Goal: Complete application form: Complete application form

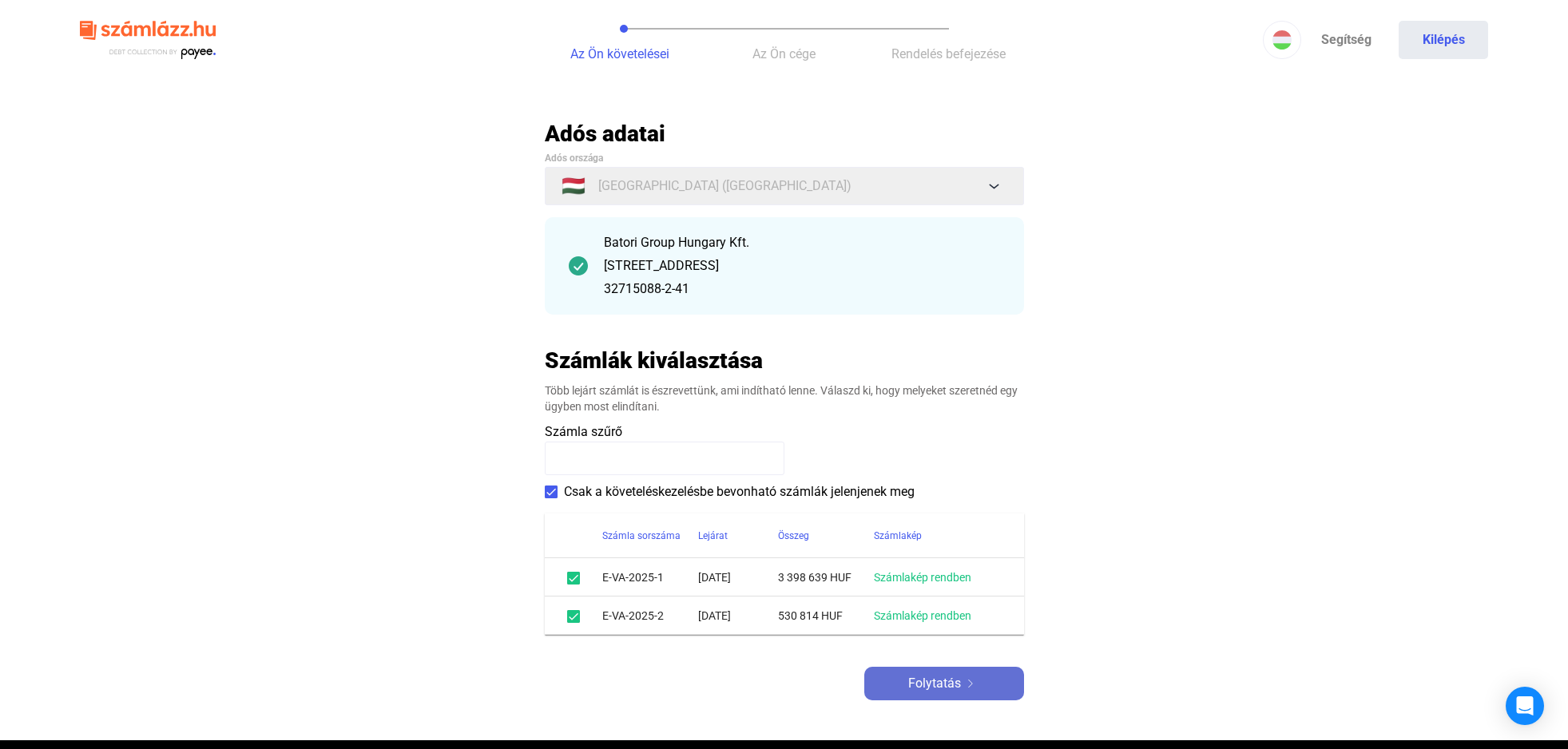
click at [983, 673] on button "Folytatás" at bounding box center [944, 684] width 160 height 33
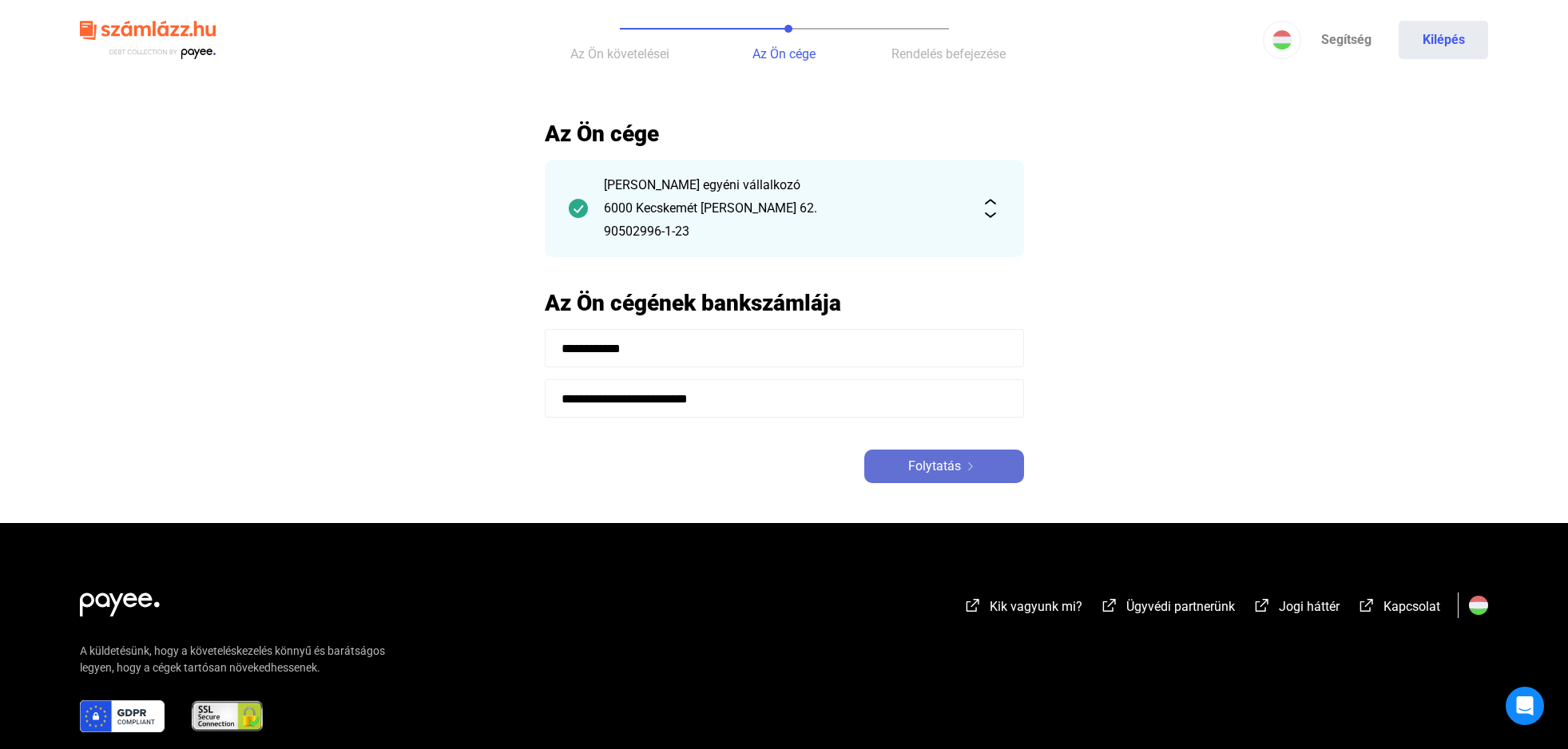
click at [955, 472] on span "Folytatás" at bounding box center [934, 466] width 53 height 19
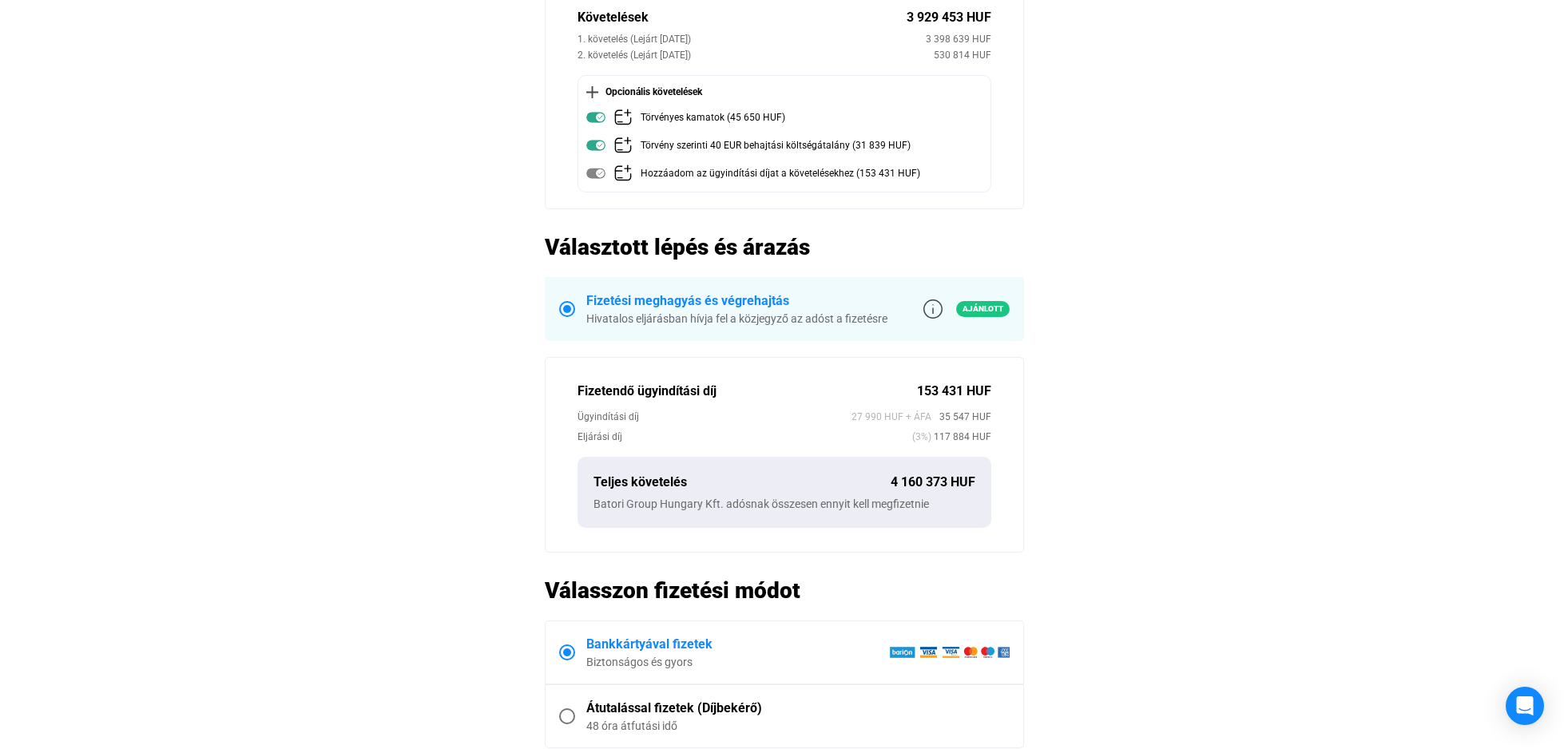
scroll to position [244, 0]
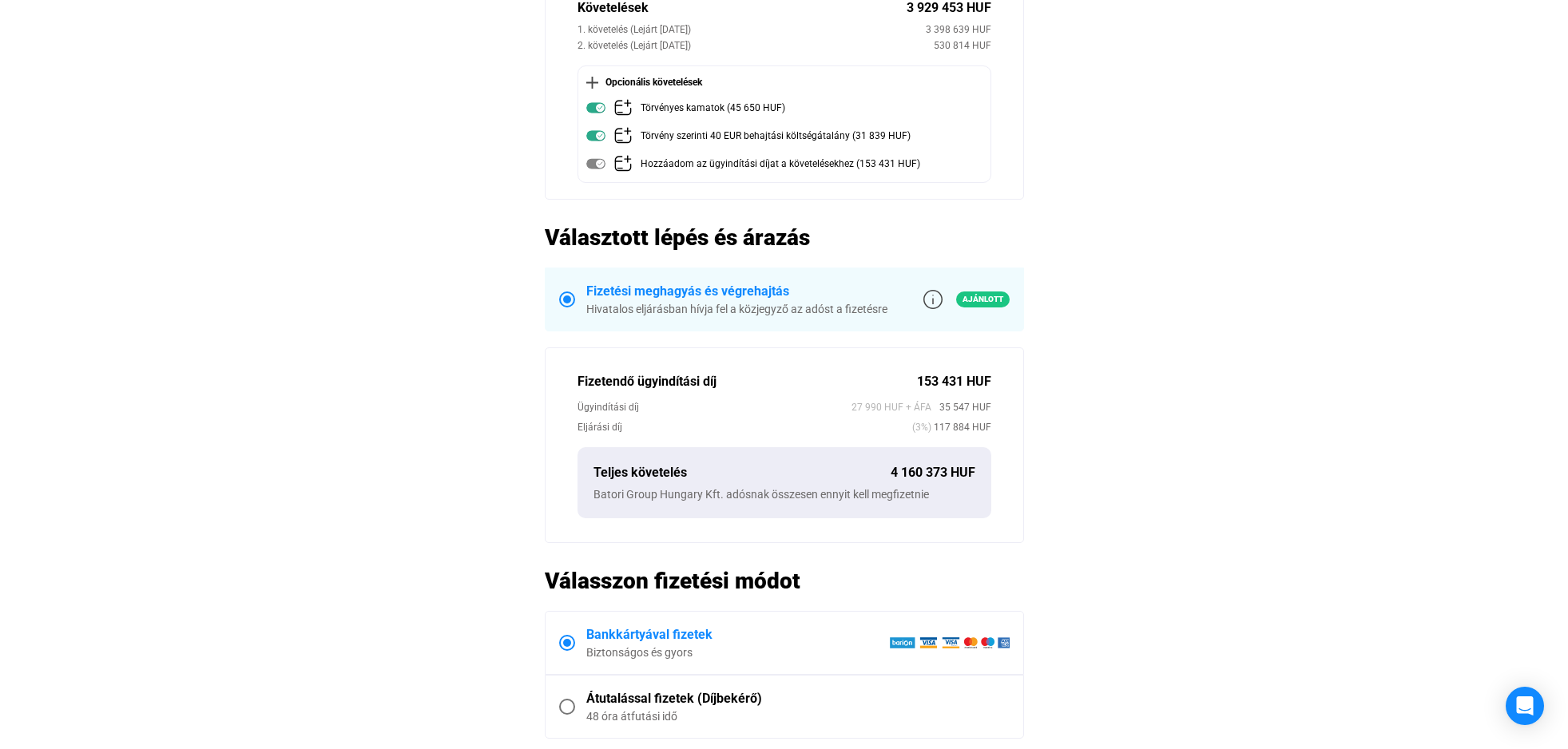
drag, startPoint x: 944, startPoint y: 478, endPoint x: 896, endPoint y: 475, distance: 48.1
click at [896, 475] on div "4 160 373 HUF" at bounding box center [933, 472] width 85 height 19
click at [1077, 417] on main "Automatikusan mentve Összegzés Hitelező [PERSON_NAME] egyéni vállalkozó Adós Ba…" at bounding box center [784, 388] width 1568 height 1026
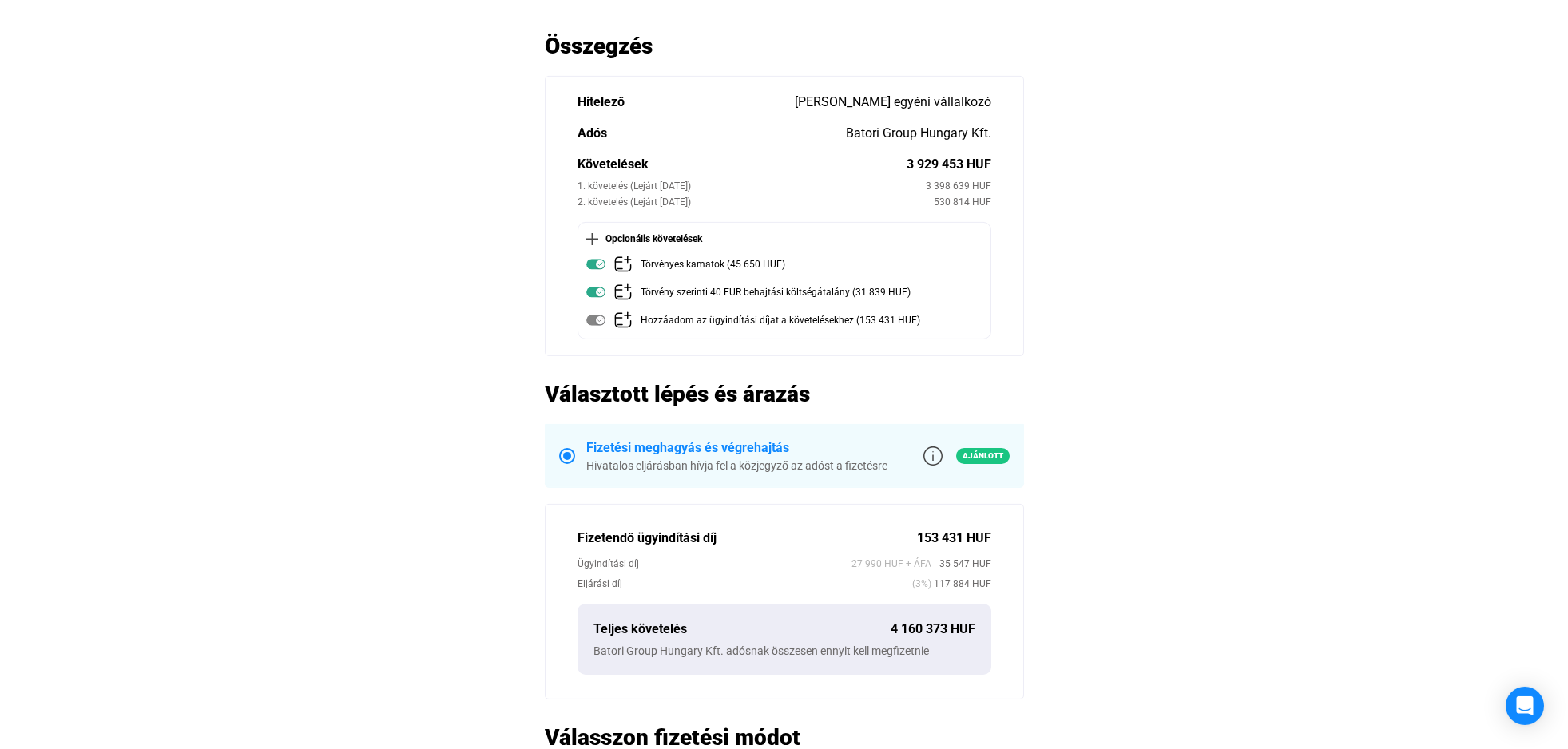
scroll to position [81, 0]
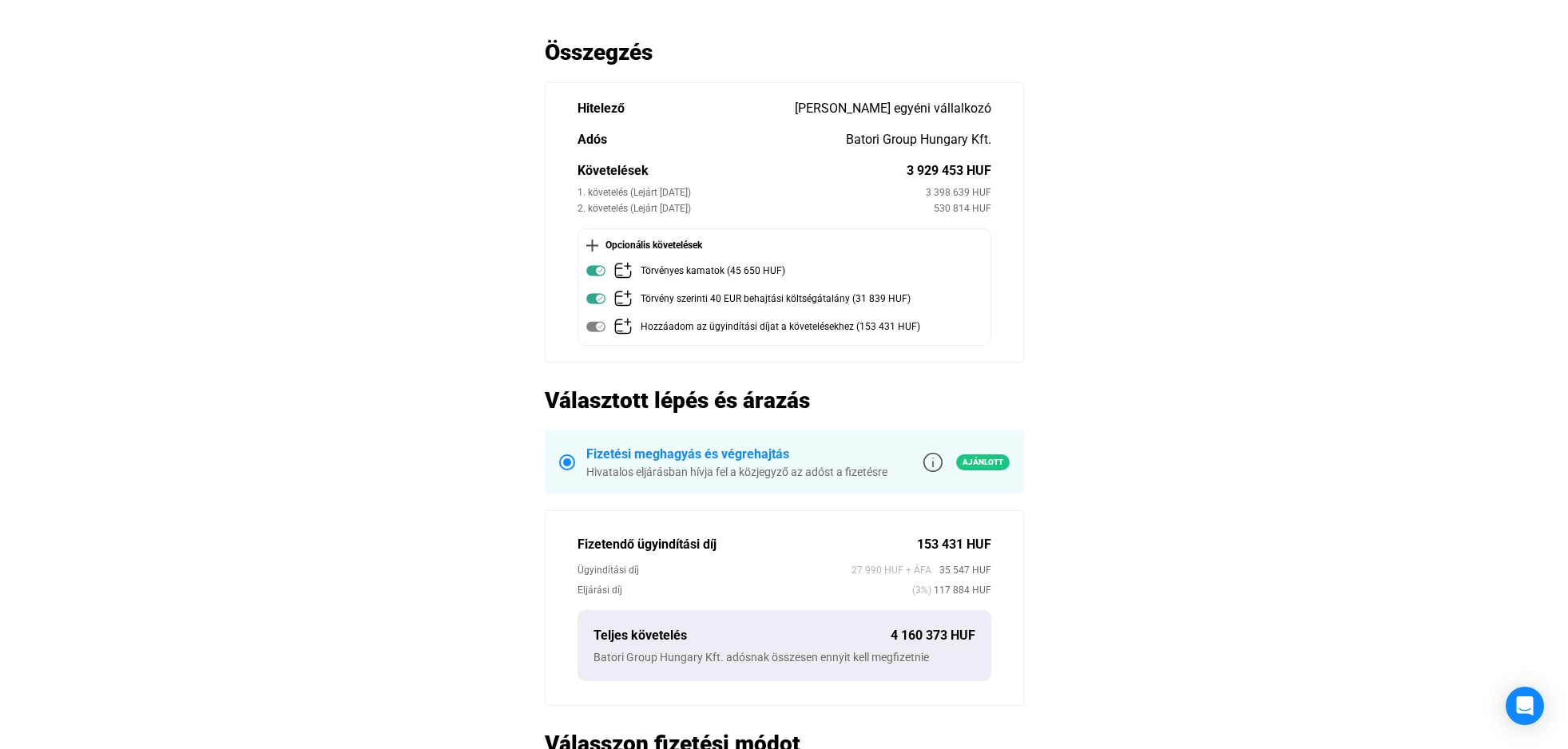
drag, startPoint x: 953, startPoint y: 590, endPoint x: 989, endPoint y: 575, distance: 39.0
click at [989, 575] on div "Fizetendő ügyindítási díj 153 431 HUF Ügyindítási díj 27 990 HUF + ÁFA 35 547 H…" at bounding box center [784, 608] width 479 height 196
click at [1051, 573] on main "Automatikusan mentve Összegzés Hitelező [PERSON_NAME] egyéni vállalkozó Adós Ba…" at bounding box center [784, 552] width 1568 height 1026
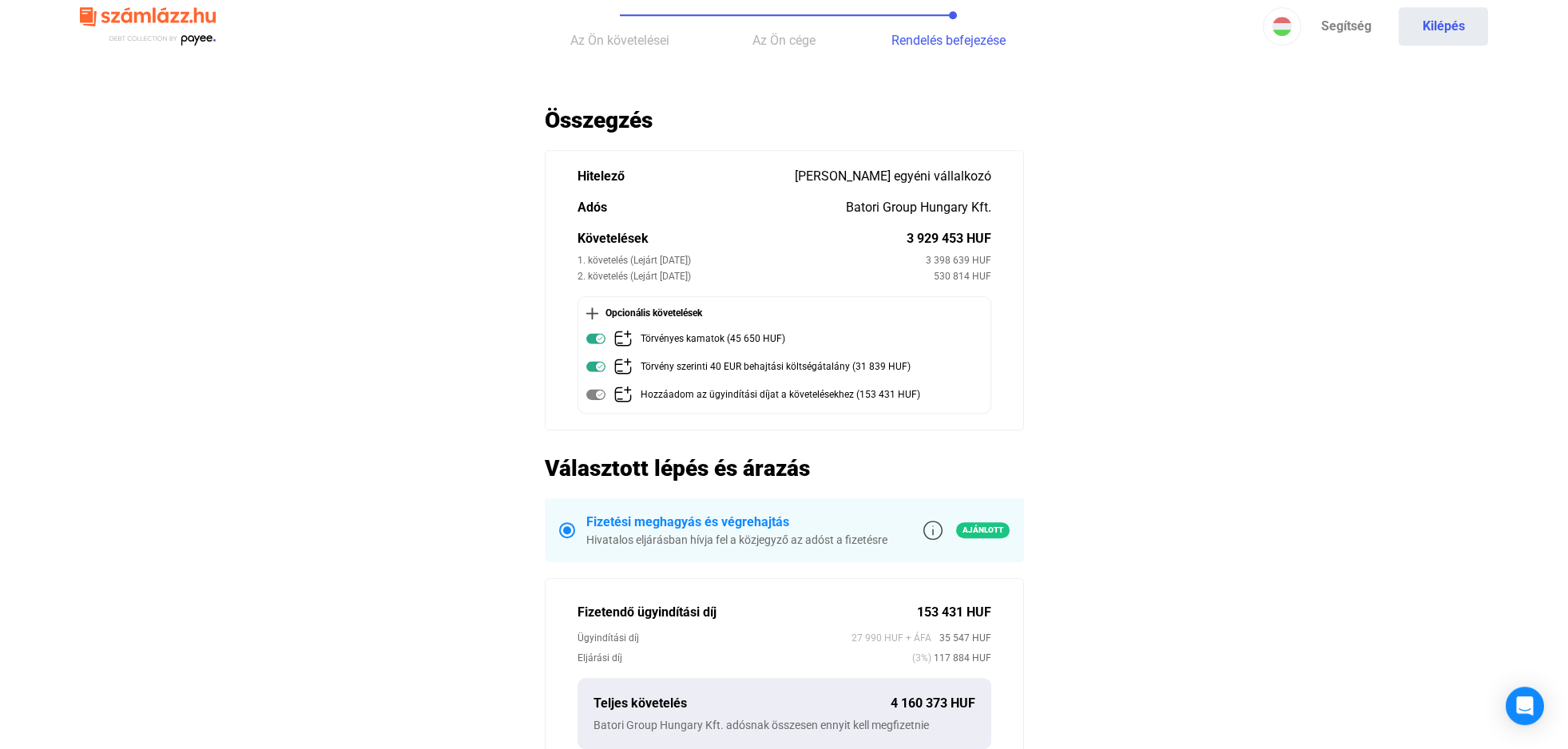
scroll to position [0, 0]
